Goal: Task Accomplishment & Management: Manage account settings

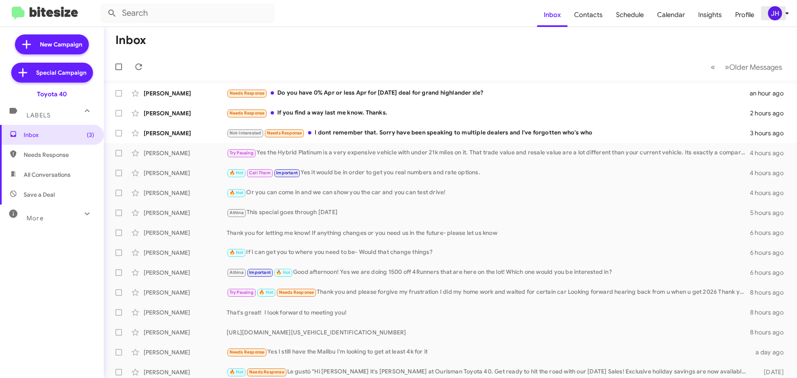
click at [779, 12] on div "JH" at bounding box center [775, 13] width 14 height 14
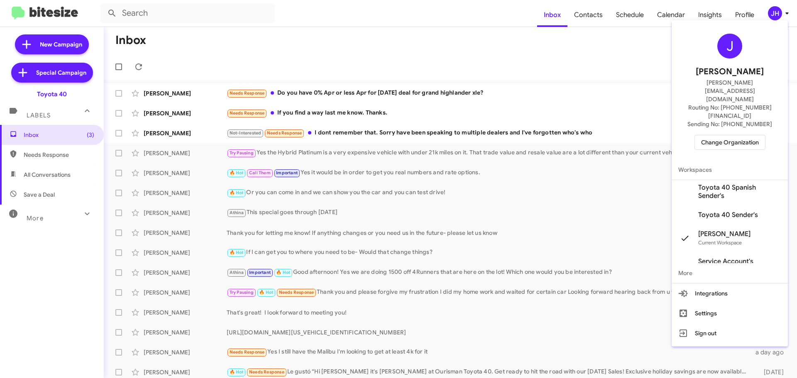
click at [728, 135] on span "Change Organization" at bounding box center [730, 142] width 58 height 14
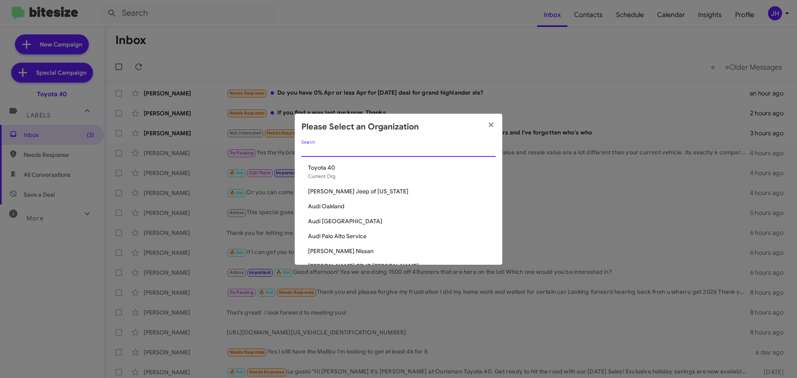
click at [331, 152] on input "Search" at bounding box center [398, 150] width 194 height 7
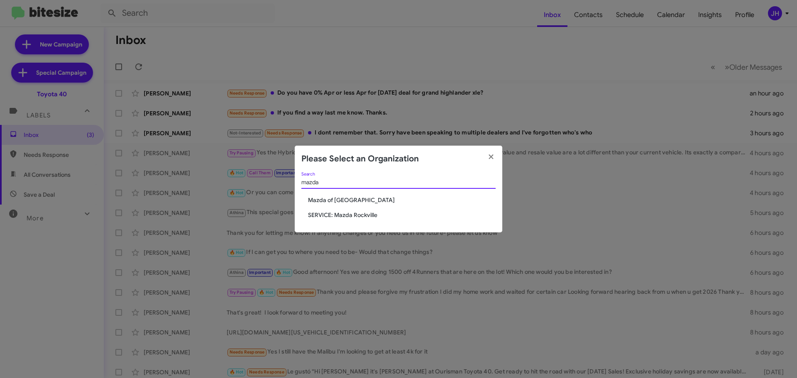
type input "mazda"
click at [337, 215] on span "SERVICE: Mazda Rockville" at bounding box center [402, 215] width 188 height 8
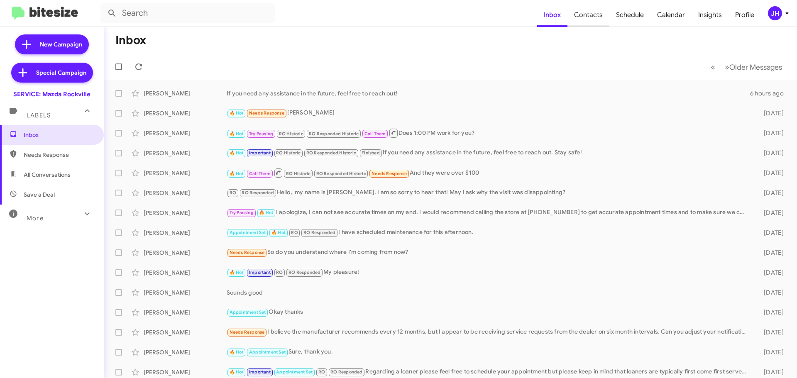
click at [597, 21] on span "Contacts" at bounding box center [589, 15] width 42 height 24
type input "in:groups"
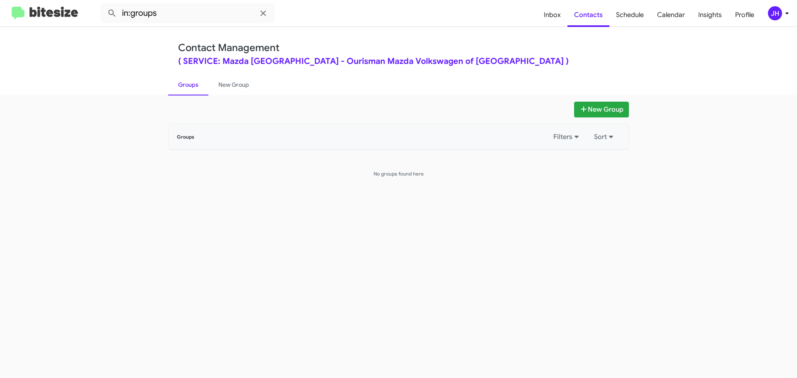
click at [775, 13] on div "JH" at bounding box center [775, 13] width 14 height 14
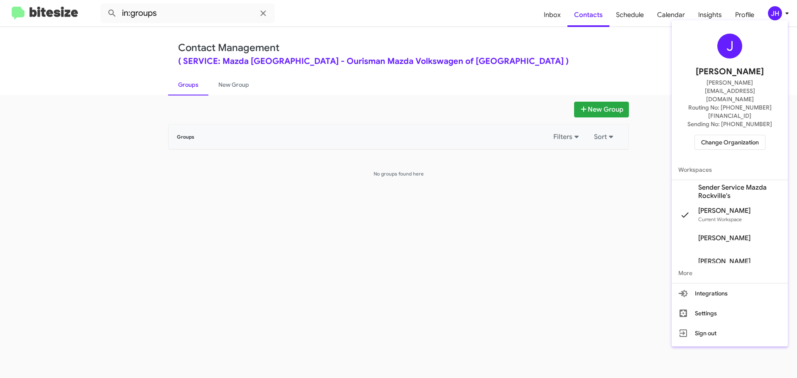
click at [730, 184] on span "Sender Service Mazda Rockville's" at bounding box center [739, 192] width 83 height 17
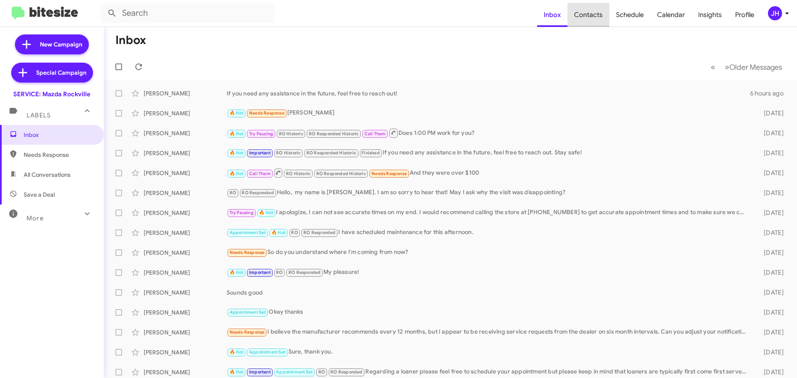
click at [595, 16] on span "Contacts" at bounding box center [589, 15] width 42 height 24
type input "in:groups"
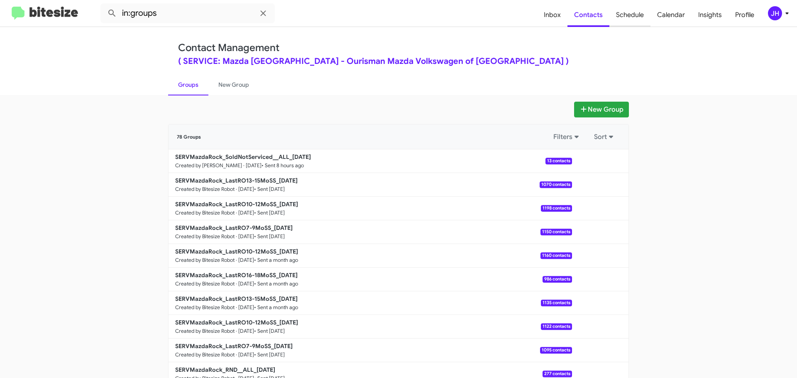
click at [617, 17] on span "Schedule" at bounding box center [630, 15] width 41 height 24
